Goal: Find specific page/section: Find specific page/section

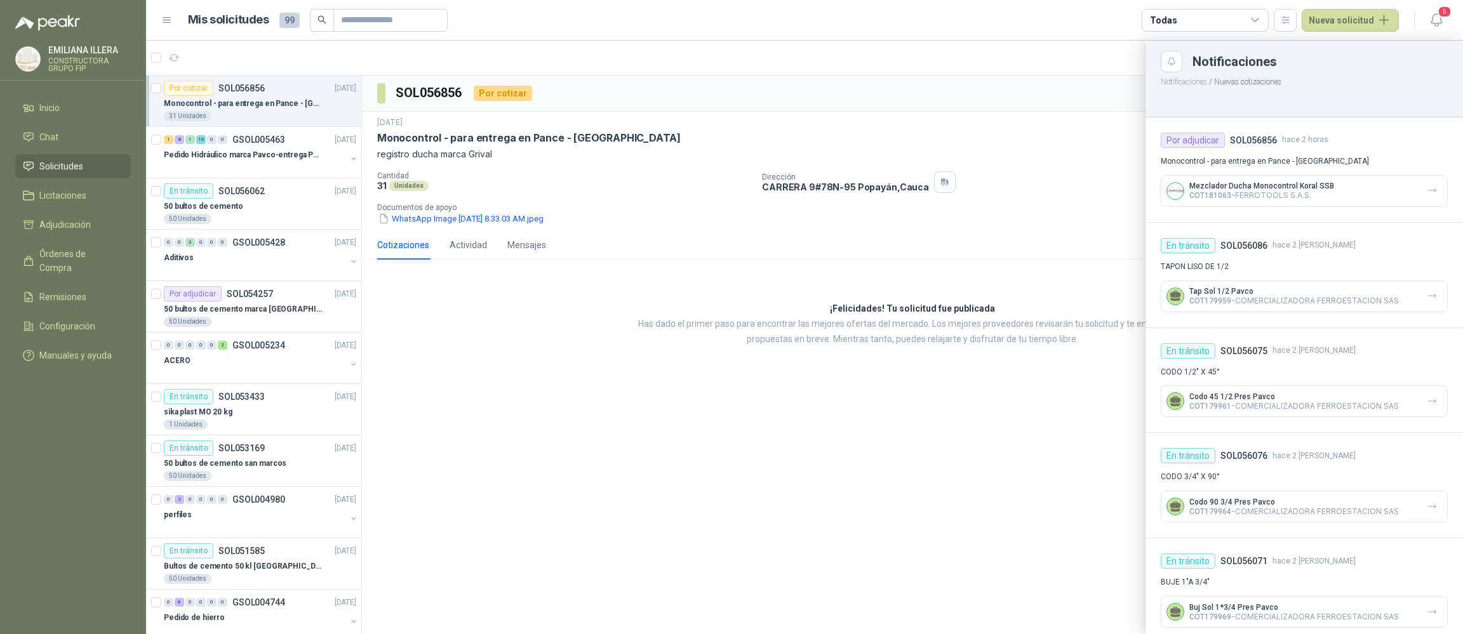
click at [261, 163] on div at bounding box center [804, 338] width 1317 height 594
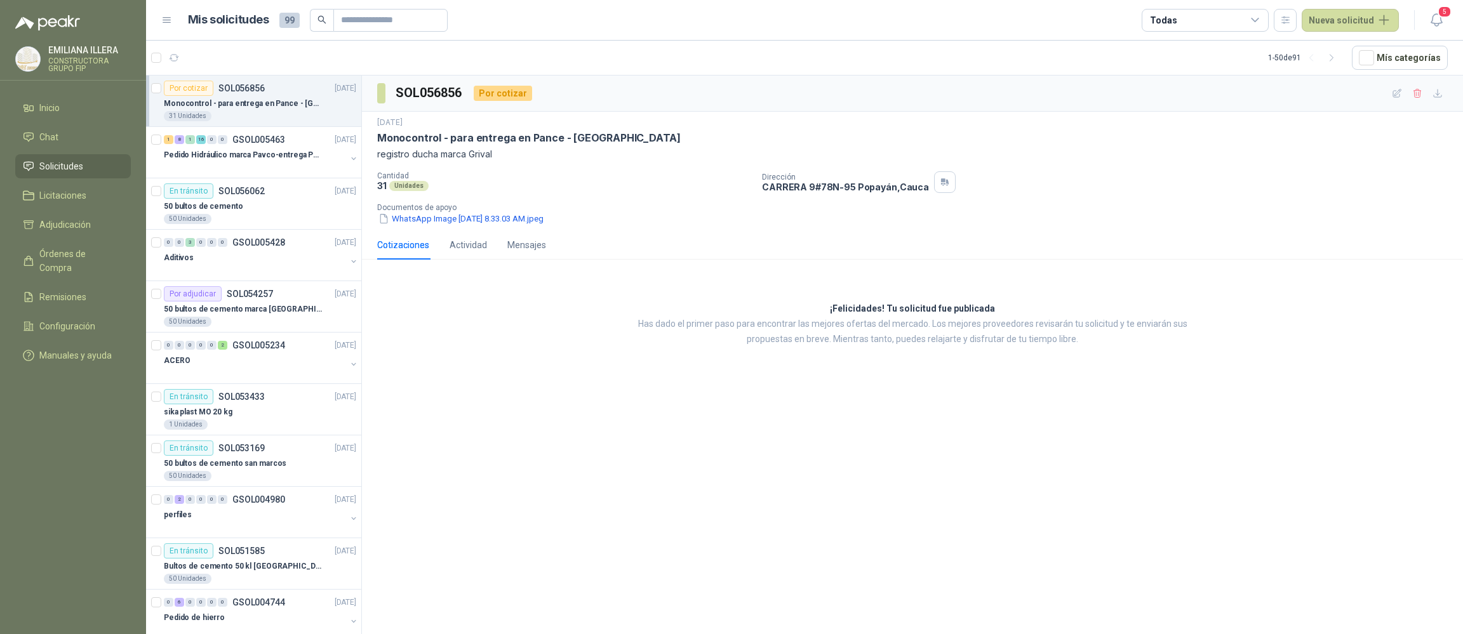
click at [249, 99] on p "Monocontrol - para entrega en Pance - [GEOGRAPHIC_DATA]" at bounding box center [243, 104] width 158 height 12
click at [242, 102] on p "Monocontrol - para entrega en Pance - [GEOGRAPHIC_DATA]" at bounding box center [243, 104] width 158 height 12
click at [76, 197] on span "Licitaciones" at bounding box center [62, 196] width 47 height 14
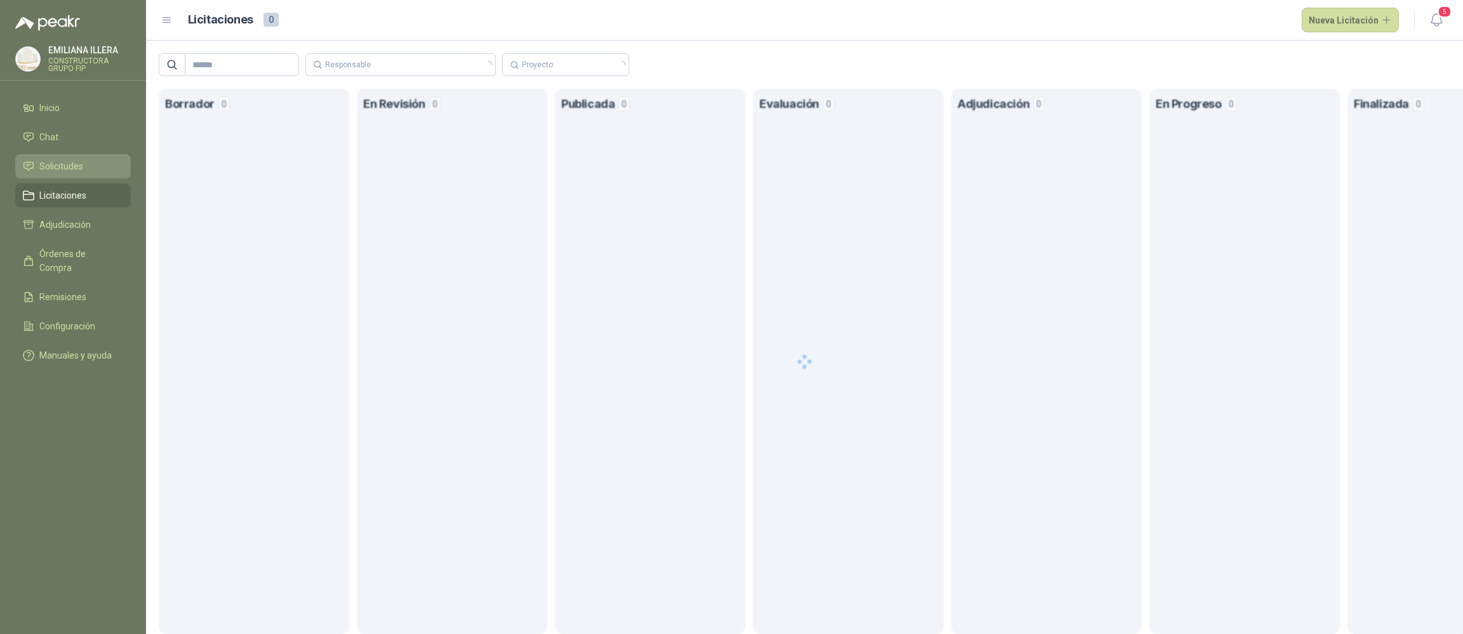
click at [100, 166] on li "Solicitudes" at bounding box center [73, 166] width 100 height 14
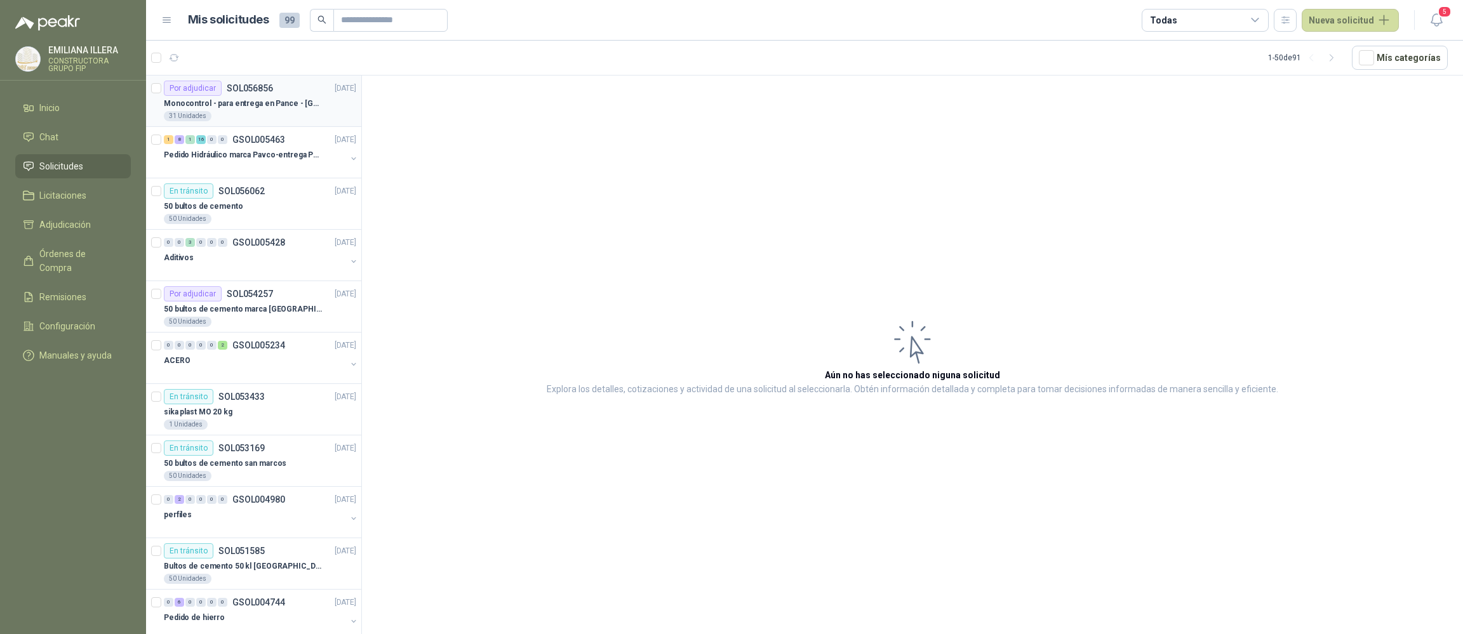
click at [277, 111] on div "31 Unidades" at bounding box center [260, 116] width 192 height 10
